Goal: Task Accomplishment & Management: Use online tool/utility

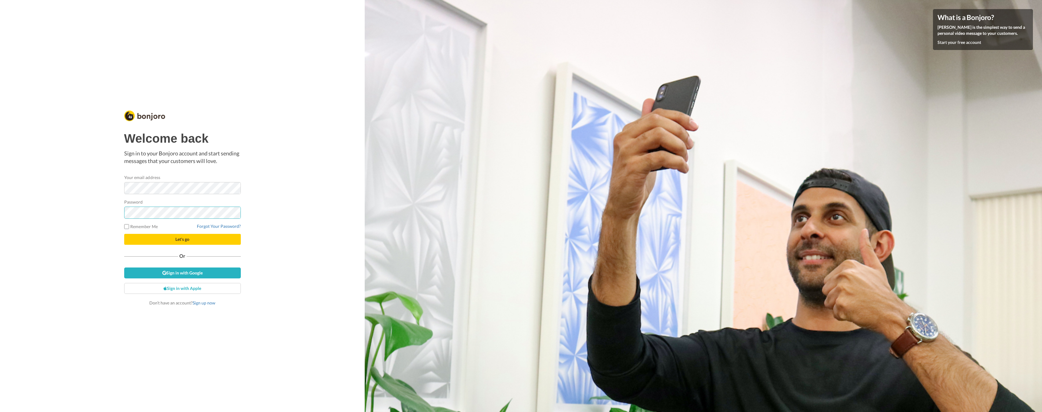
click at [182, 239] on button "Let's go" at bounding box center [182, 239] width 117 height 11
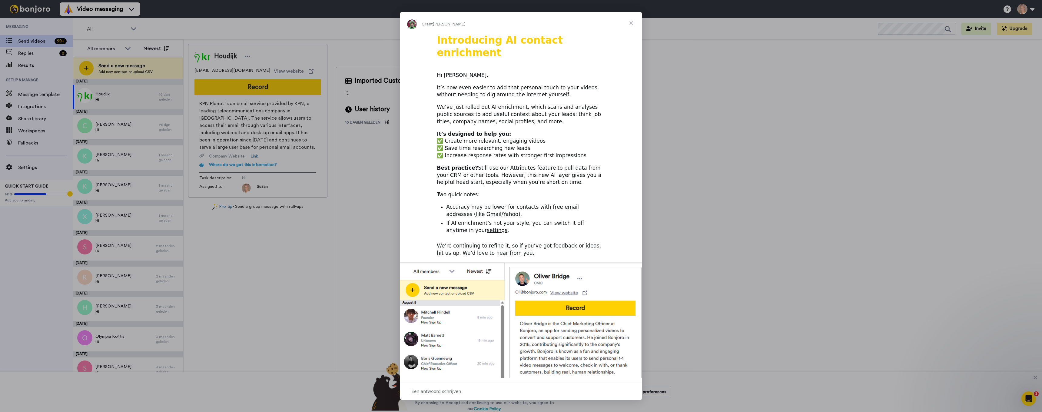
click at [632, 24] on span "Sluiten" at bounding box center [631, 23] width 22 height 22
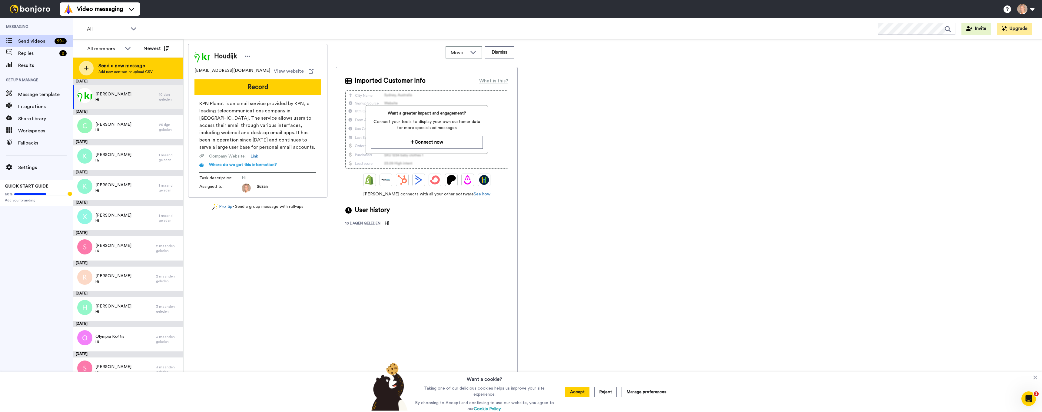
click at [88, 69] on icon at bounding box center [86, 67] width 5 height 5
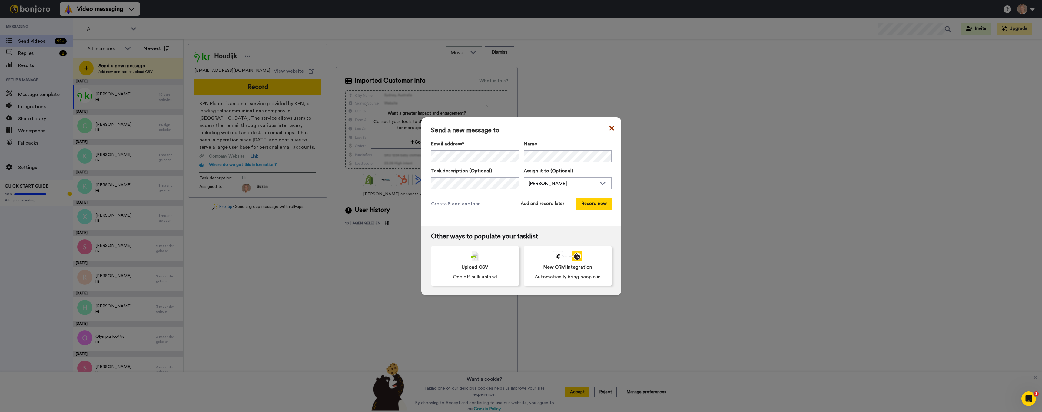
click at [609, 129] on icon at bounding box center [611, 128] width 5 height 5
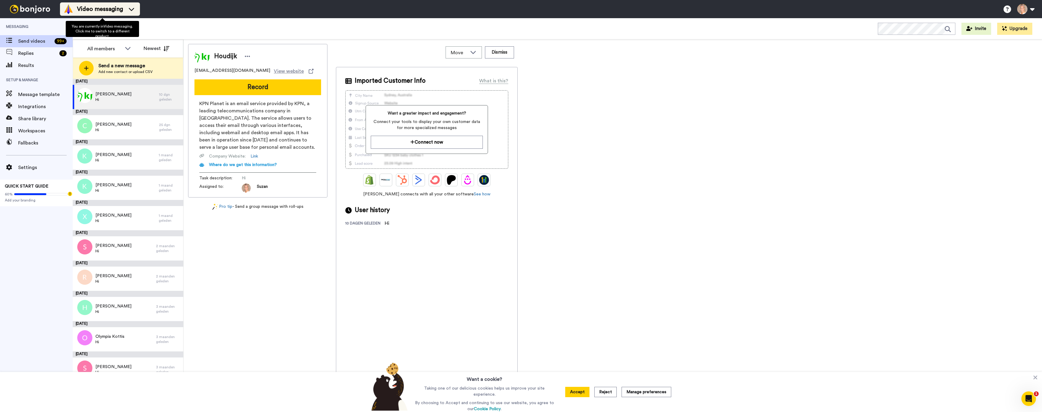
click at [98, 10] on span "Video messaging" at bounding box center [100, 9] width 46 height 8
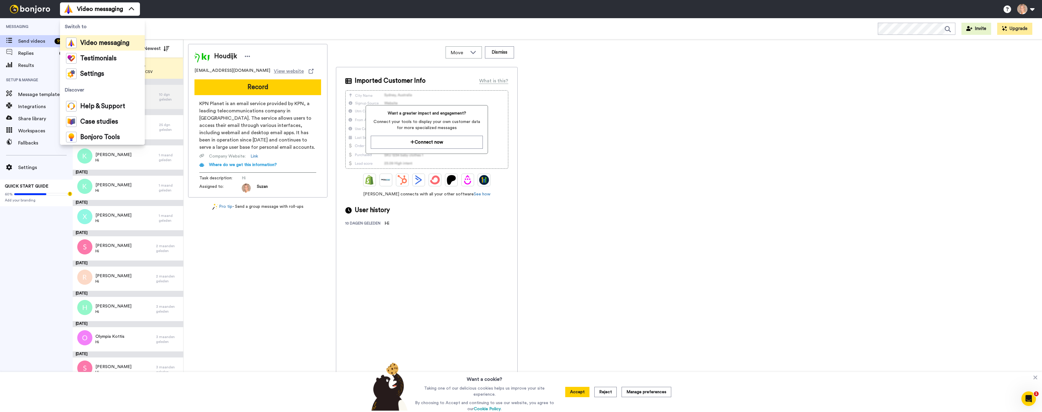
click at [171, 10] on div "Video messaging Switch to Video messaging Testimonials Settings Discover Help &…" at bounding box center [551, 9] width 982 height 18
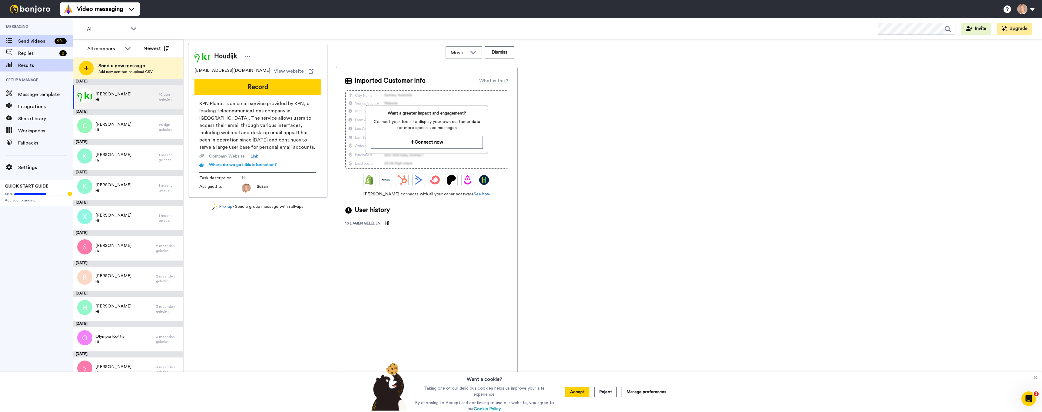
click at [11, 67] on icon at bounding box center [9, 64] width 6 height 5
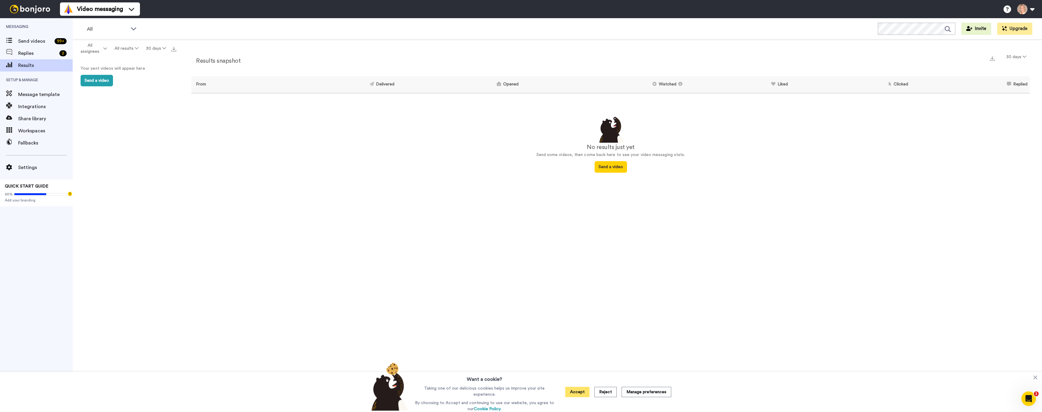
click at [571, 392] on button "Accept" at bounding box center [577, 392] width 24 height 10
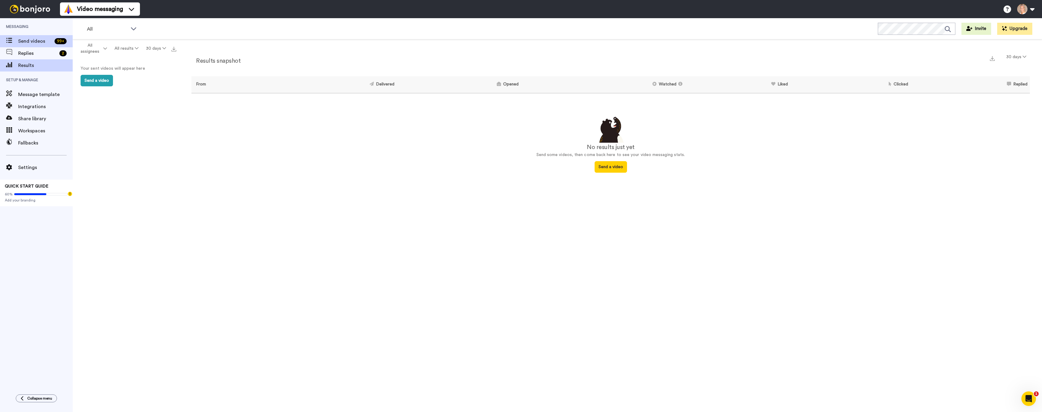
click at [26, 41] on span "Send videos" at bounding box center [35, 41] width 34 height 7
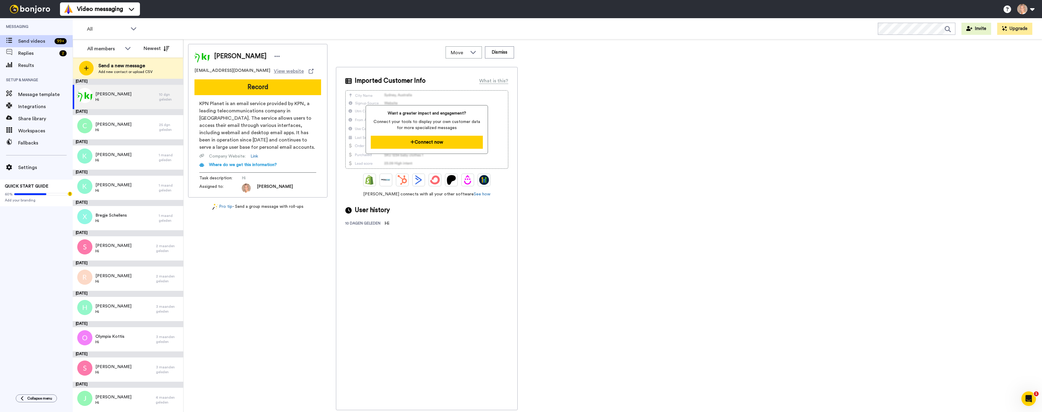
click at [415, 142] on button "Connect now" at bounding box center [427, 142] width 112 height 13
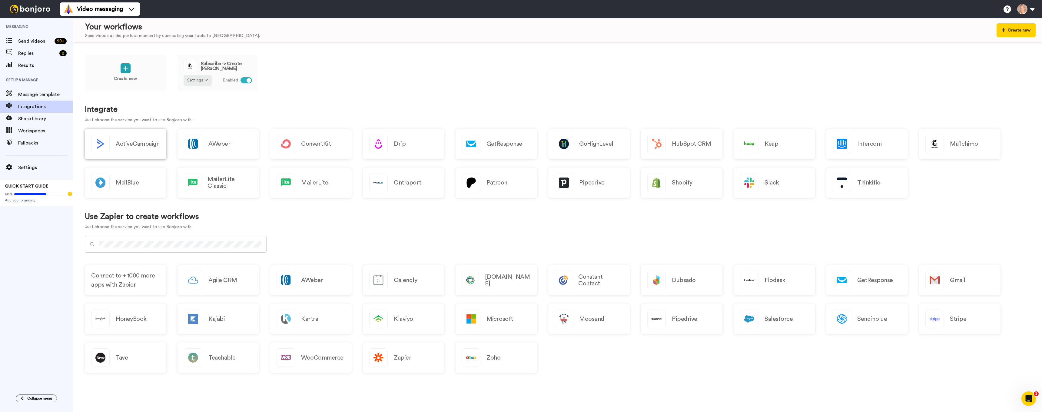
click at [131, 146] on h2 "ActiveCampaign" at bounding box center [138, 144] width 44 height 7
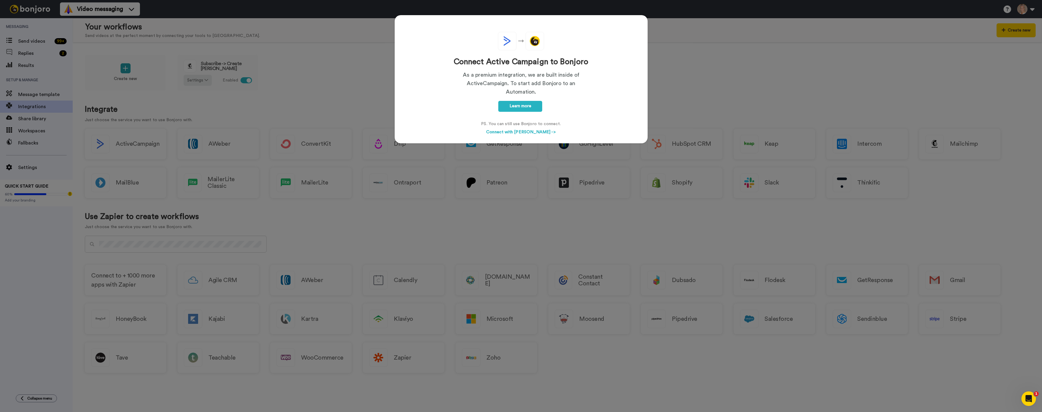
click at [319, 86] on div "Connect Active Campaign to Bonjoro As a premium integration, we are built insid…" at bounding box center [521, 206] width 1042 height 412
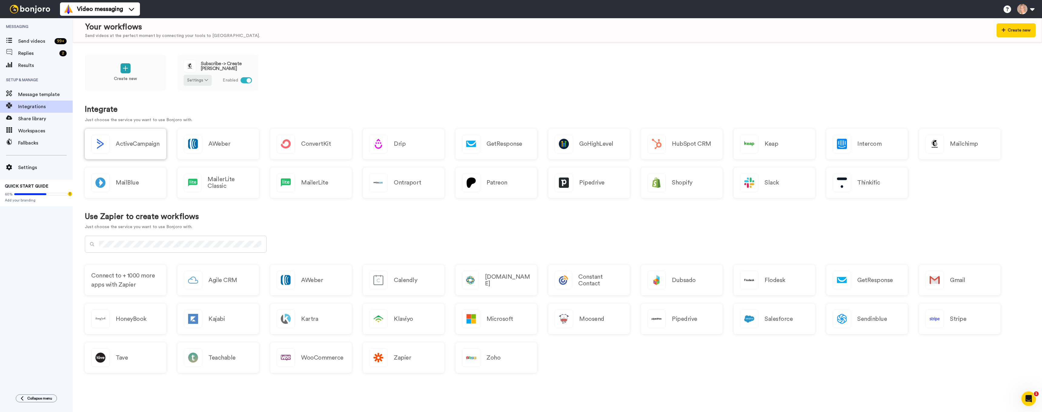
click at [128, 144] on h2 "ActiveCampaign" at bounding box center [138, 144] width 44 height 7
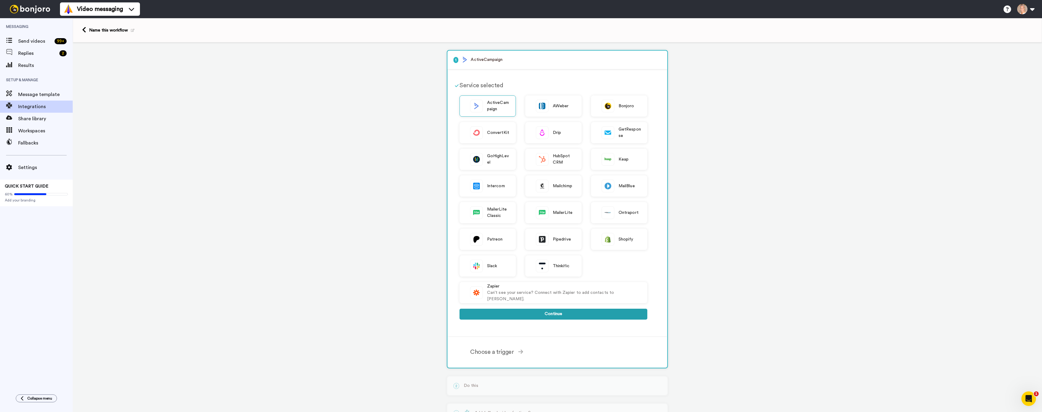
click at [526, 314] on button "Continue" at bounding box center [553, 314] width 188 height 11
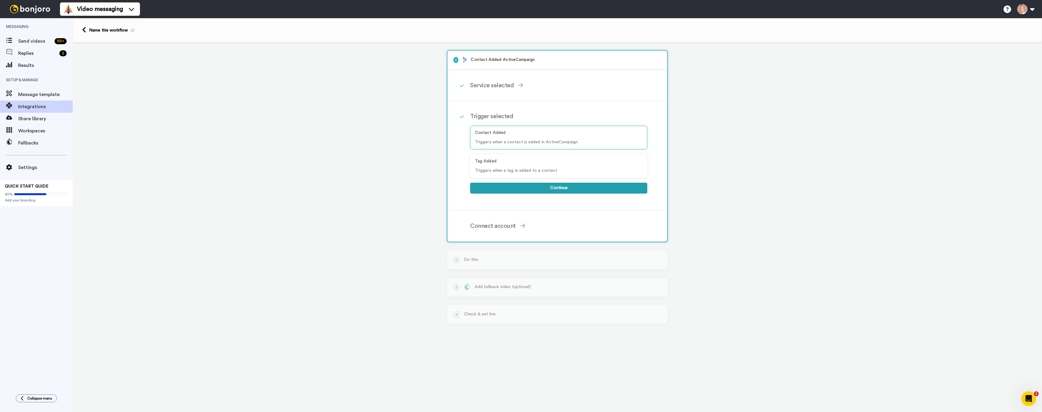
click at [535, 191] on button "Continue" at bounding box center [558, 188] width 177 height 11
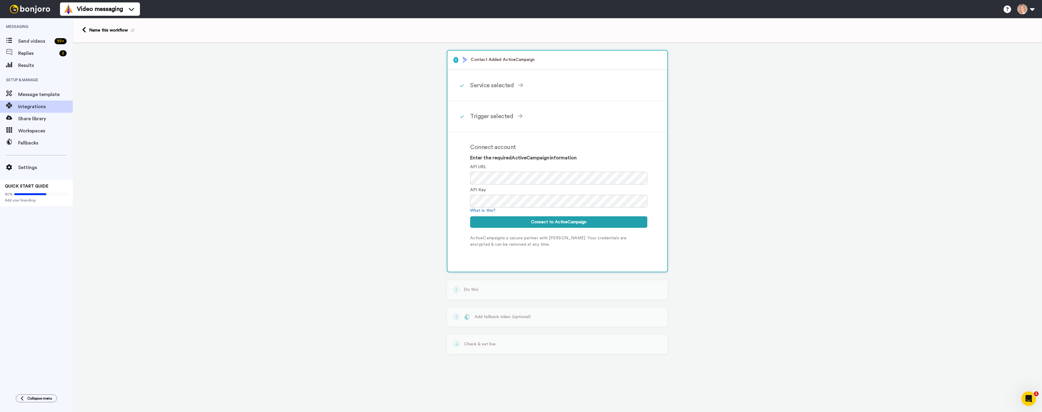
click at [34, 42] on span "Send videos" at bounding box center [35, 41] width 34 height 7
